Goal: Task Accomplishment & Management: Use online tool/utility

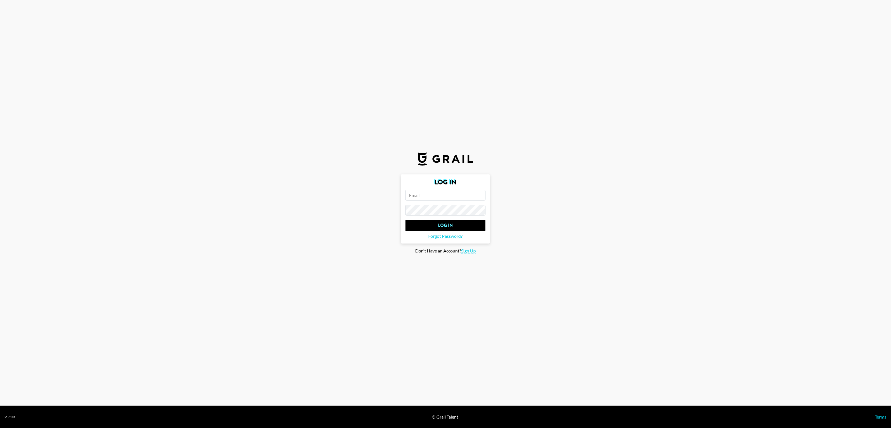
click at [425, 196] on input "email" at bounding box center [445, 195] width 80 height 11
type input "[EMAIL_ADDRESS][DOMAIN_NAME]"
click at [405, 220] on input "Log In" at bounding box center [445, 225] width 80 height 11
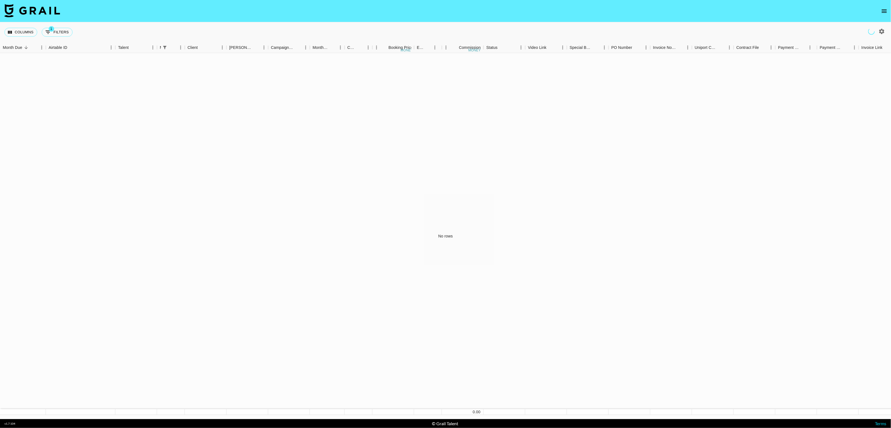
click at [883, 31] on icon "button" at bounding box center [881, 31] width 5 height 5
select select "[DATE]"
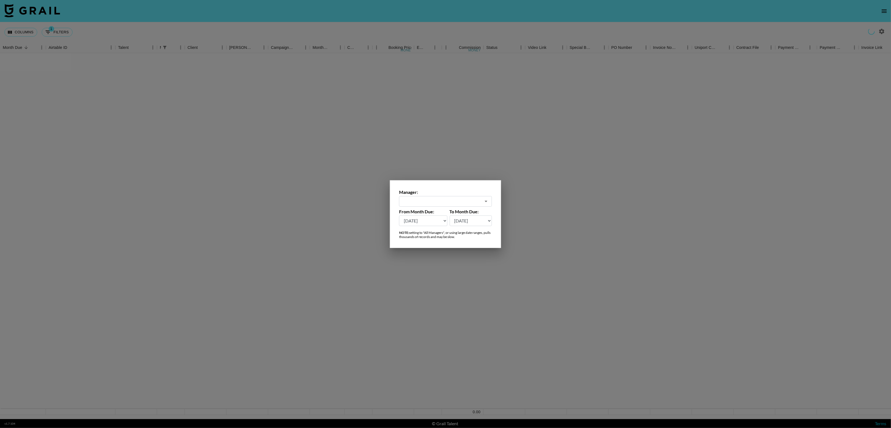
click at [416, 205] on div "​" at bounding box center [445, 201] width 93 height 11
click at [422, 217] on li "All Managers (Slow)" at bounding box center [445, 213] width 93 height 9
type input "All Managers (Slow)"
click at [325, 183] on div at bounding box center [445, 214] width 891 height 428
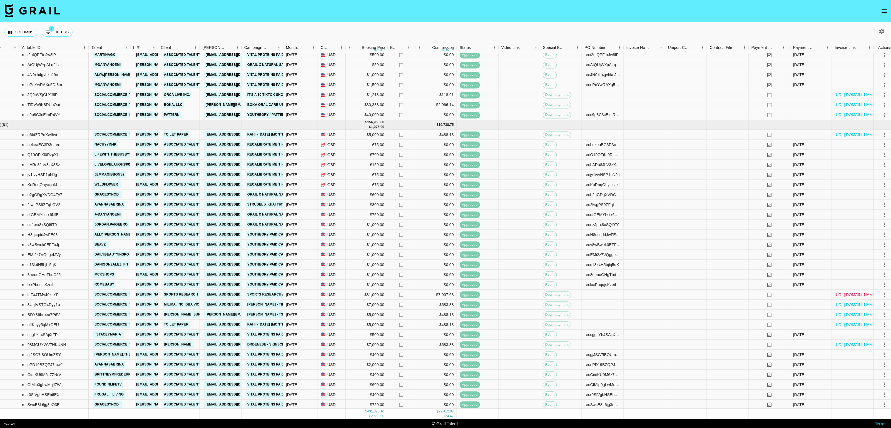
scroll to position [0, 27]
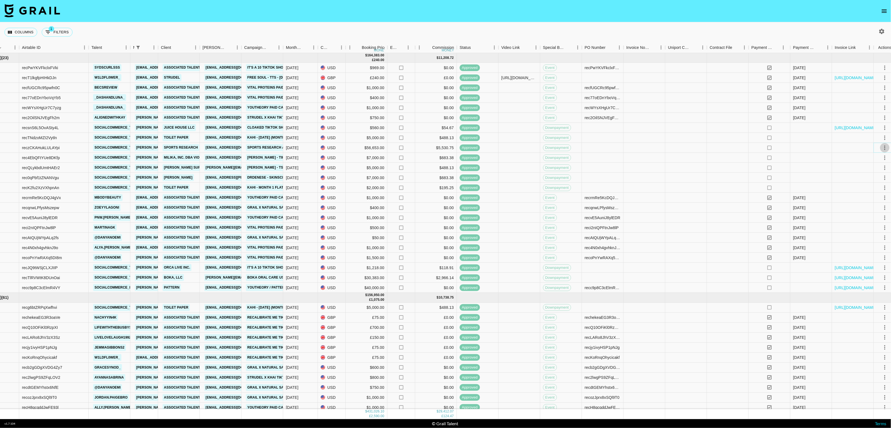
click at [885, 148] on icon "select merge strategy" at bounding box center [885, 148] width 7 height 7
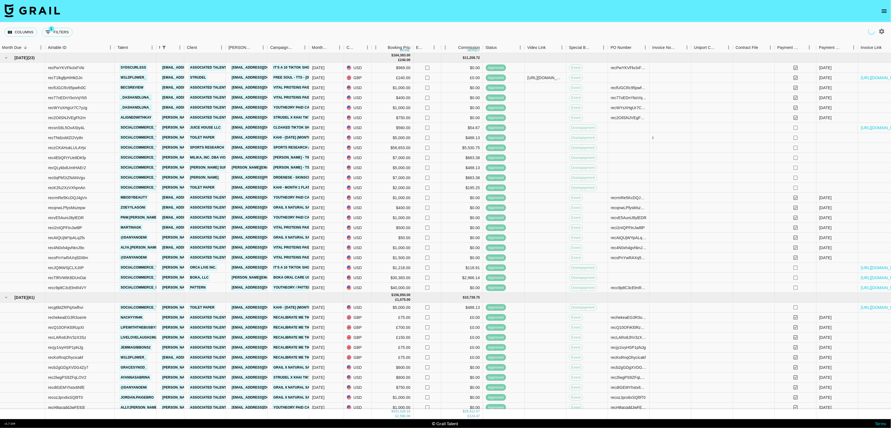
scroll to position [0, 31]
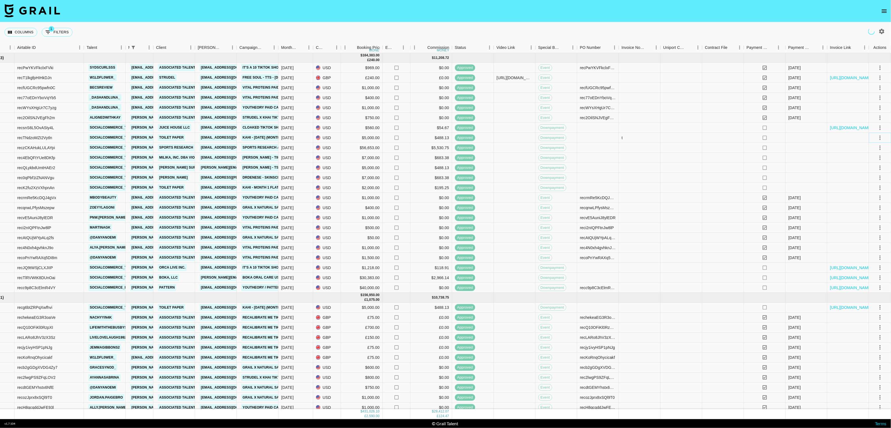
click at [881, 138] on icon "select merge strategy" at bounding box center [880, 138] width 7 height 7
click at [880, 138] on icon "select merge strategy" at bounding box center [880, 138] width 1 height 4
drag, startPoint x: 785, startPoint y: 170, endPoint x: 790, endPoint y: 175, distance: 6.9
click at [786, 170] on div at bounding box center [807, 168] width 42 height 10
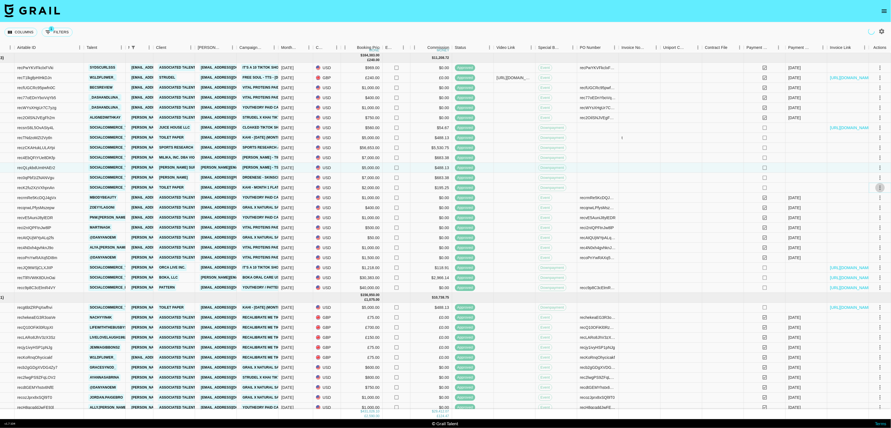
click at [880, 185] on icon "select merge strategy" at bounding box center [880, 188] width 7 height 7
click at [880, 186] on icon "select merge strategy" at bounding box center [880, 188] width 7 height 7
click at [881, 187] on icon "select merge strategy" at bounding box center [880, 188] width 7 height 7
click at [882, 178] on icon "select merge strategy" at bounding box center [880, 178] width 7 height 7
click at [880, 167] on icon "select merge strategy" at bounding box center [880, 168] width 7 height 7
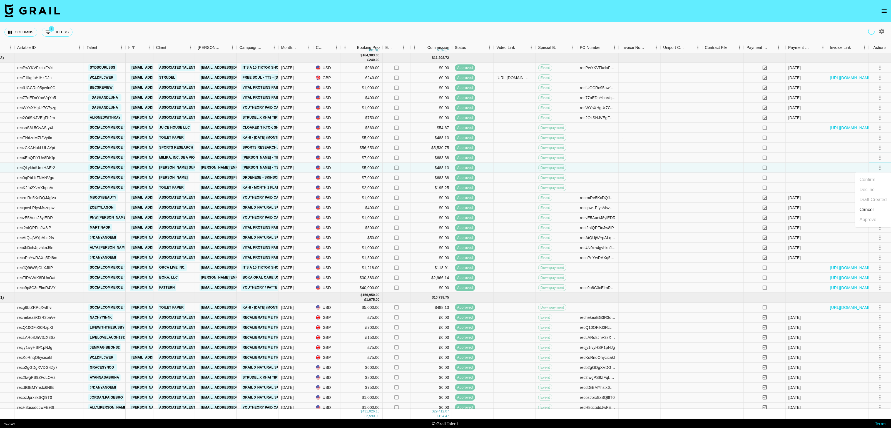
click at [881, 156] on icon "select merge strategy" at bounding box center [880, 158] width 7 height 7
click at [883, 146] on icon "select merge strategy" at bounding box center [880, 148] width 7 height 7
click at [882, 138] on icon "select merge strategy" at bounding box center [880, 138] width 7 height 7
